Goal: Obtain resource: Obtain resource

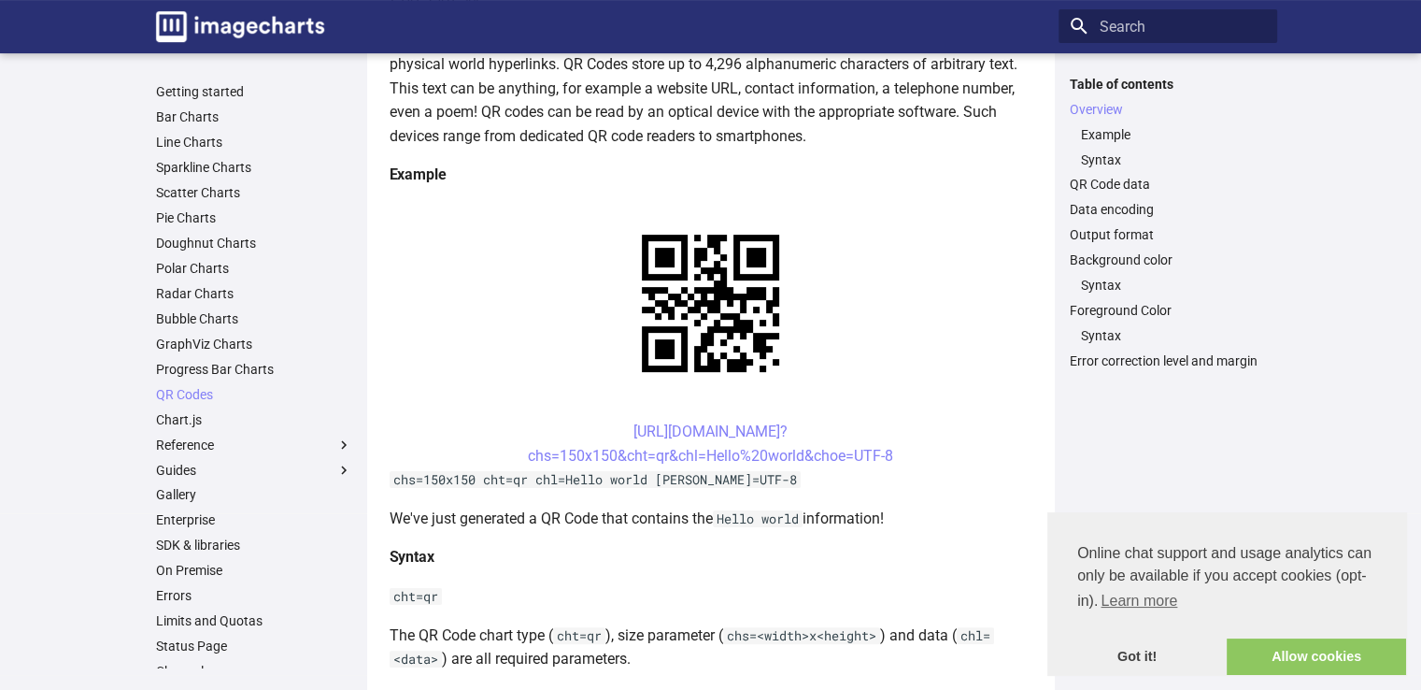
scroll to position [374, 0]
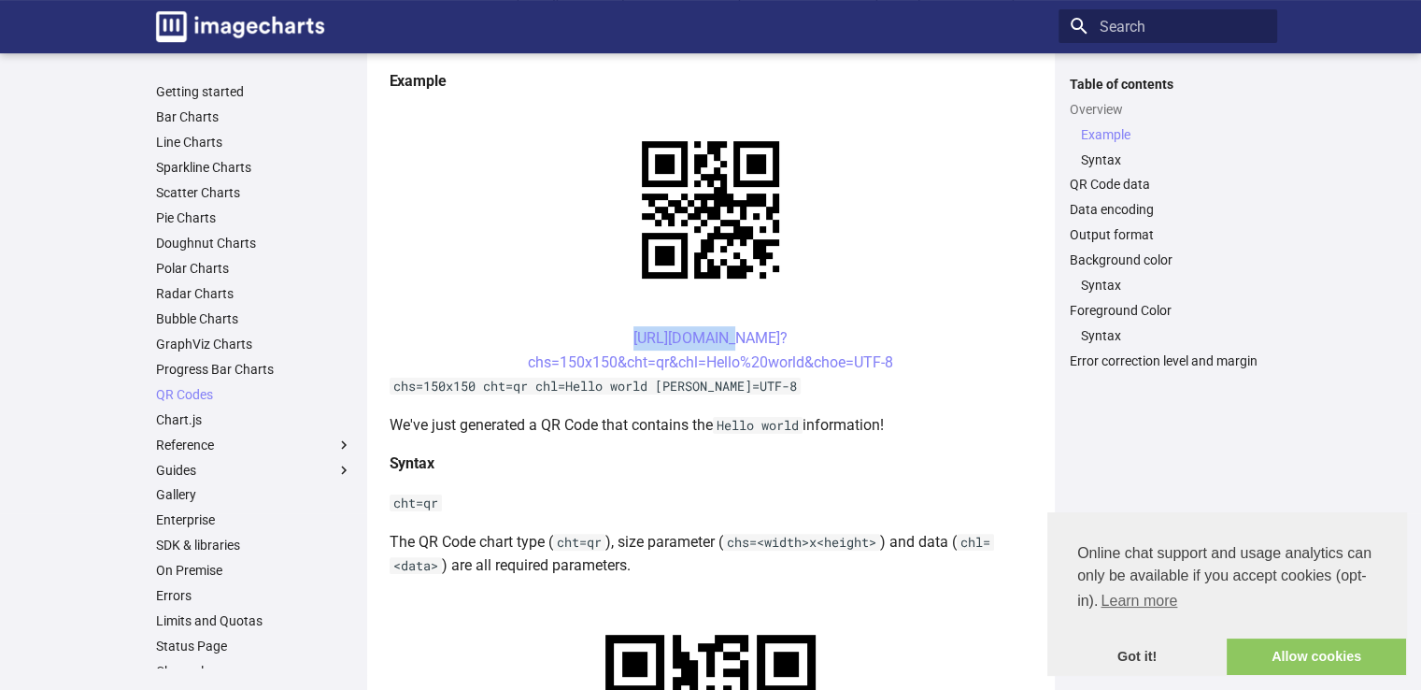
drag, startPoint x: 589, startPoint y: 336, endPoint x: 689, endPoint y: 348, distance: 100.6
click at [689, 348] on center "[URL][DOMAIN_NAME]? chs=150x150&cht=qr&chl=Hello%20world&choe=UTF-8" at bounding box center [711, 350] width 643 height 48
drag, startPoint x: 587, startPoint y: 331, endPoint x: 899, endPoint y: 366, distance: 314.1
click at [899, 366] on center "[URL][DOMAIN_NAME]? chs=150x150&cht=qr&chl=Hello%20world&choe=UTF-8" at bounding box center [711, 350] width 643 height 48
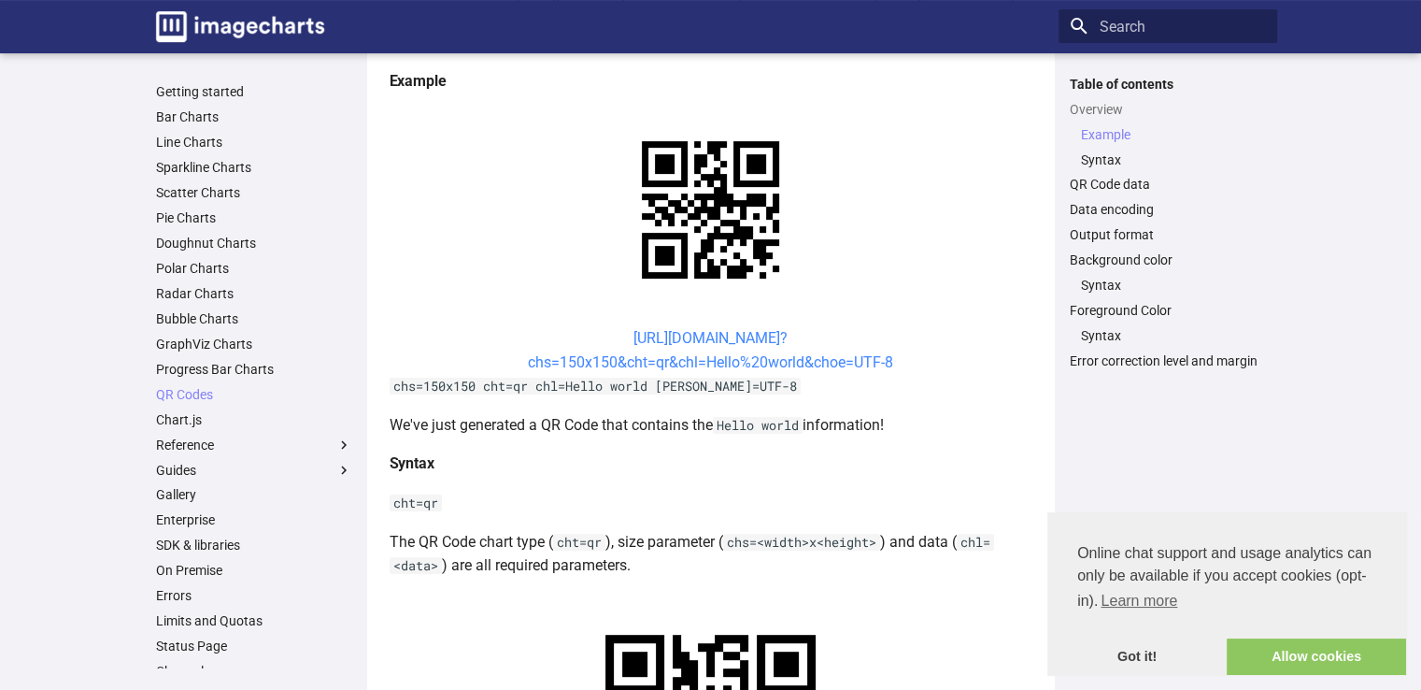
copy link "[URL][DOMAIN_NAME]? chs=150x150&cht=qr&chl=Hello%20world&choe=UTF-8"
click at [673, 382] on code "chs=150x150 cht=qr chl=Hello world [PERSON_NAME]=UTF-8" at bounding box center [595, 385] width 411 height 17
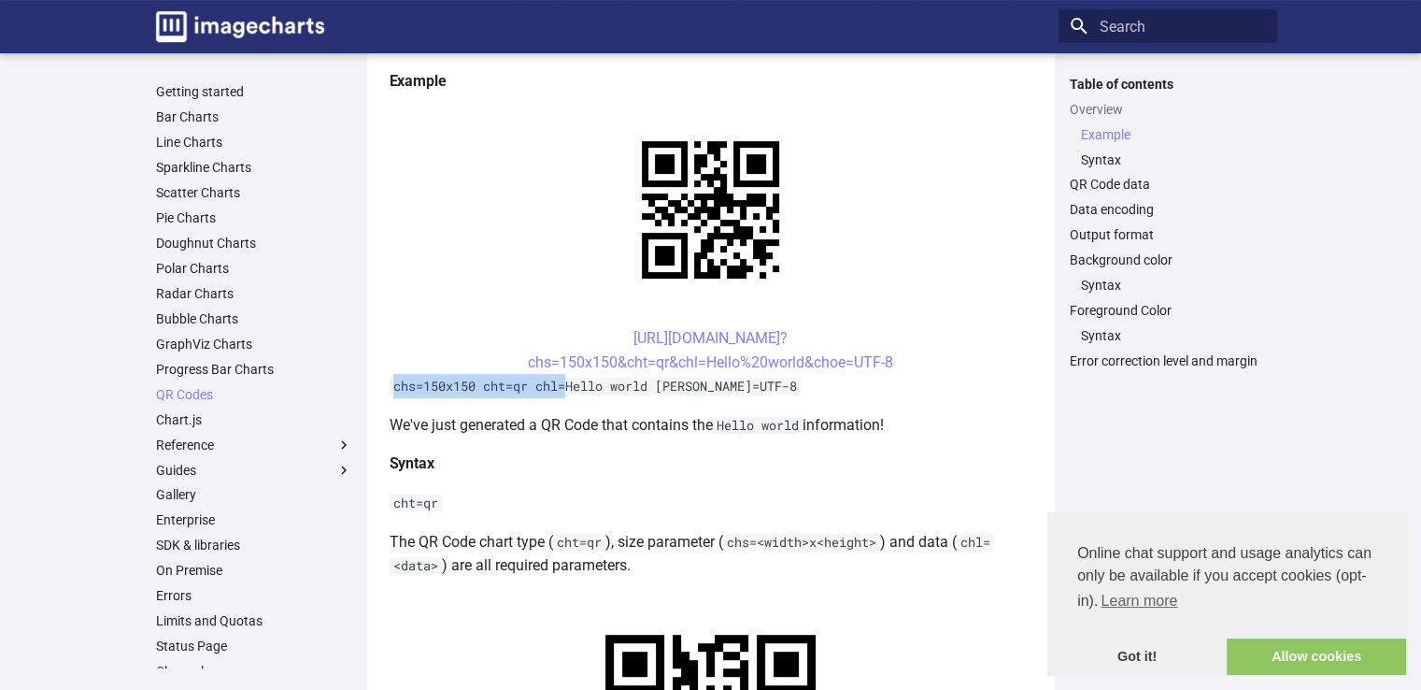
drag, startPoint x: 395, startPoint y: 384, endPoint x: 568, endPoint y: 388, distance: 172.9
click at [568, 388] on code "chs=150x150 cht=qr chl=Hello world [PERSON_NAME]=UTF-8" at bounding box center [595, 385] width 411 height 17
copy code "chs=150x150 cht=qr chl="
drag, startPoint x: 572, startPoint y: 331, endPoint x: 897, endPoint y: 365, distance: 327.0
click at [897, 365] on center "[URL][DOMAIN_NAME]? chs=150x150&cht=qr&chl=Hello%20world&choe=UTF-8" at bounding box center [711, 350] width 643 height 48
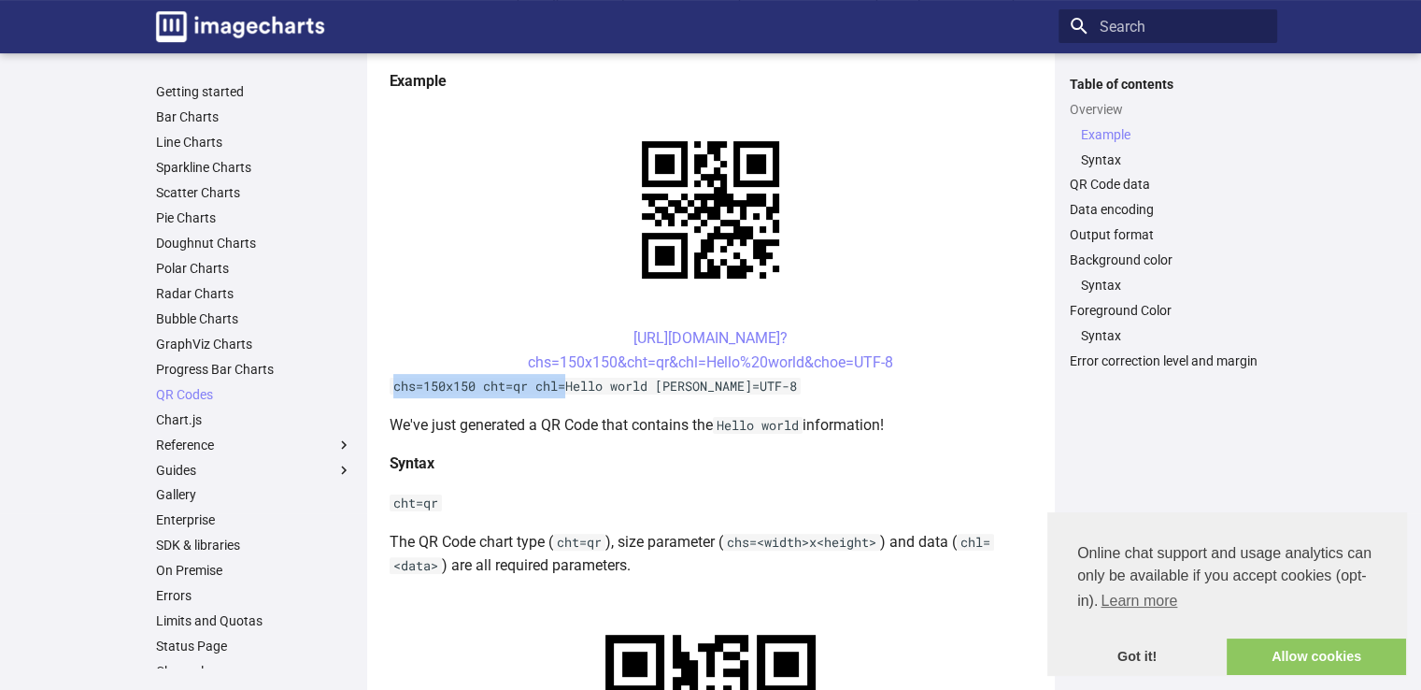
copy link "[URL][DOMAIN_NAME]? chs=150x150&cht=qr&chl=Hello%20world&choe=UTF-8"
